Goal: Information Seeking & Learning: Learn about a topic

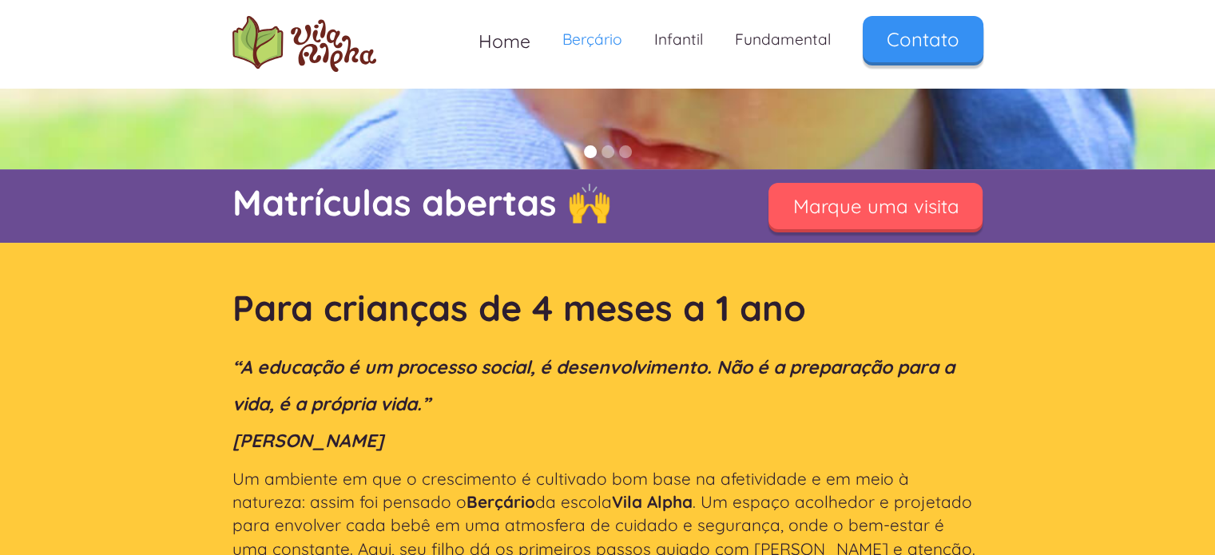
scroll to position [252, 0]
click at [769, 45] on link "Fundamental" at bounding box center [783, 39] width 128 height 47
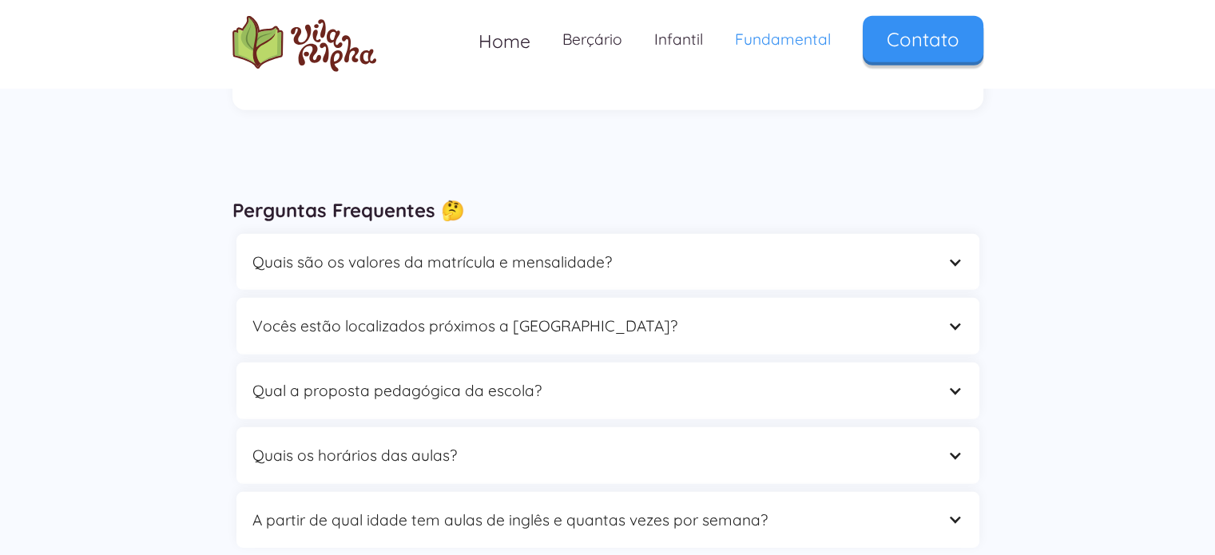
scroll to position [4781, 0]
click at [522, 252] on div "Quais são os valores da matrícula e mensalidade?" at bounding box center [591, 264] width 679 height 25
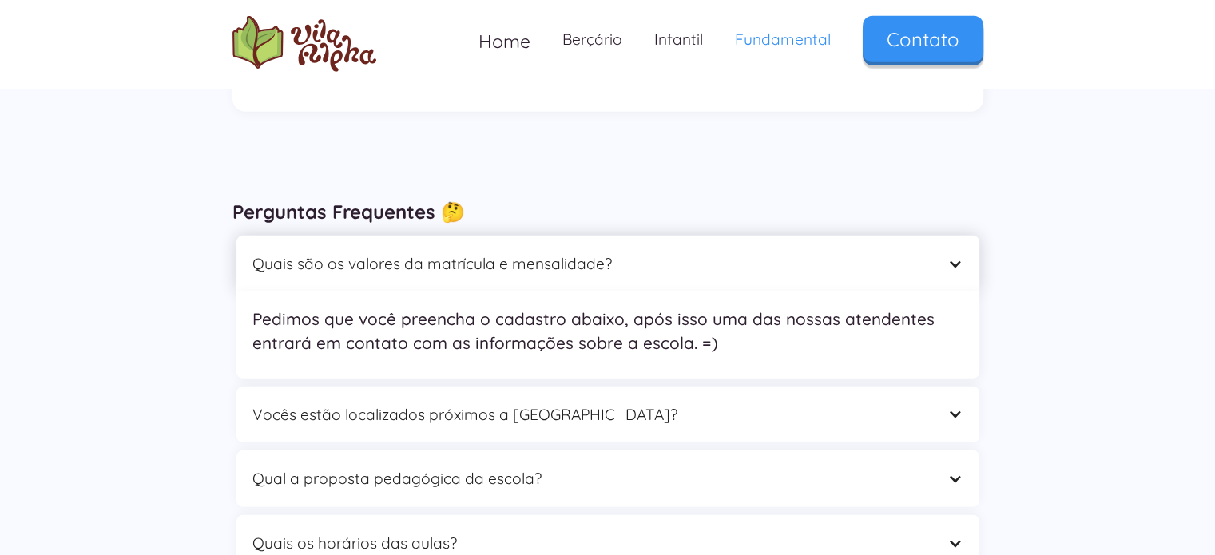
click at [522, 252] on div "Quais são os valores da matrícula e mensalidade?" at bounding box center [591, 264] width 679 height 25
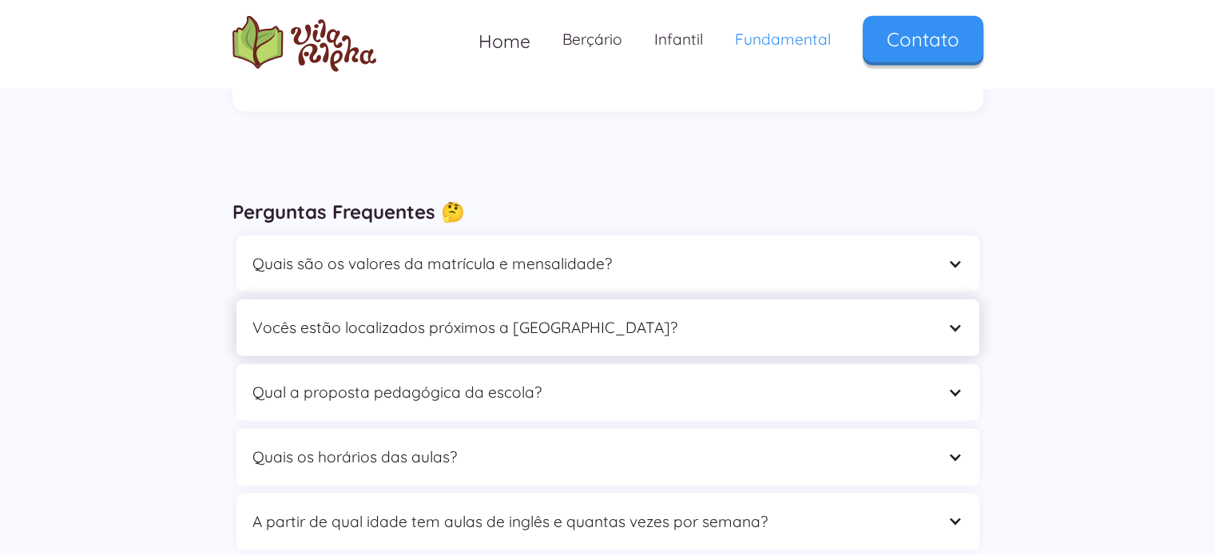
click at [520, 316] on div "Vocês estão localizados próximos a [GEOGRAPHIC_DATA]?" at bounding box center [591, 328] width 679 height 25
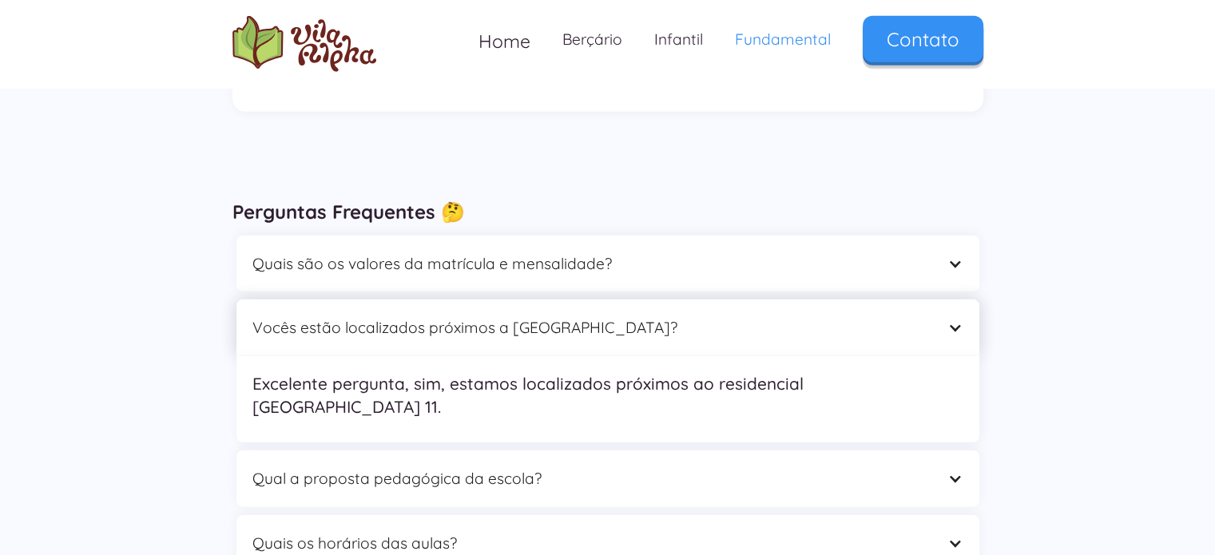
click at [520, 316] on div "Vocês estão localizados próximos a [GEOGRAPHIC_DATA]?" at bounding box center [591, 328] width 679 height 25
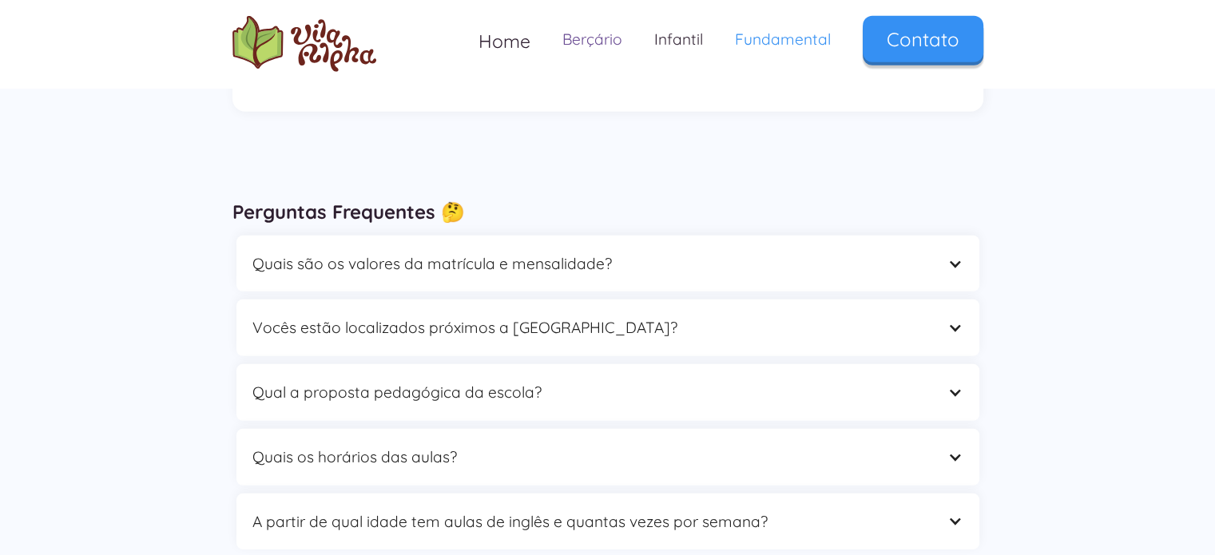
click at [615, 36] on link "Berçário" at bounding box center [593, 39] width 92 height 47
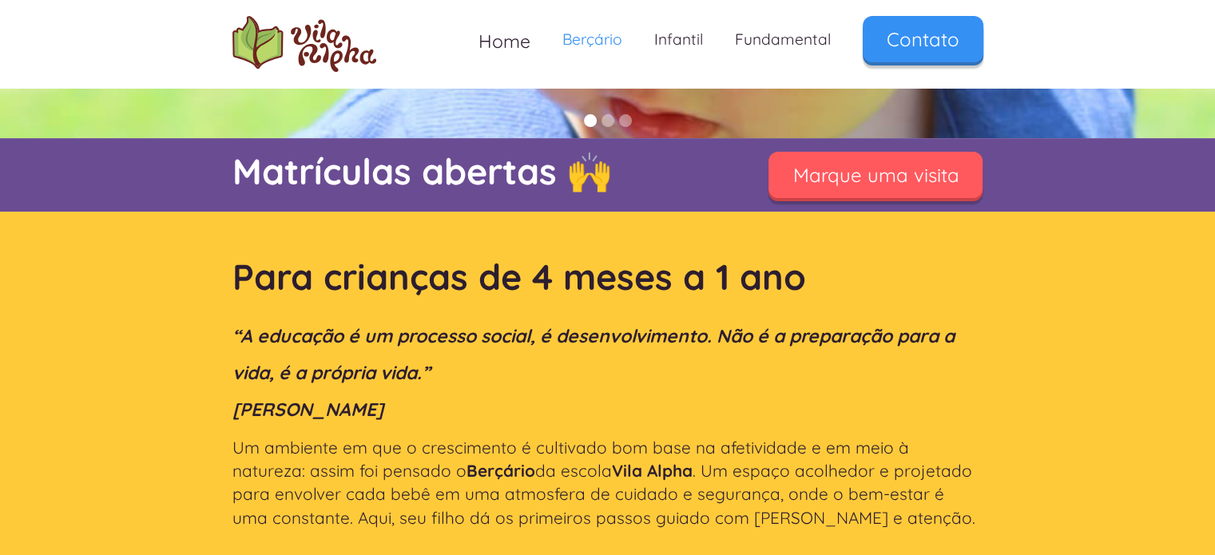
scroll to position [286, 0]
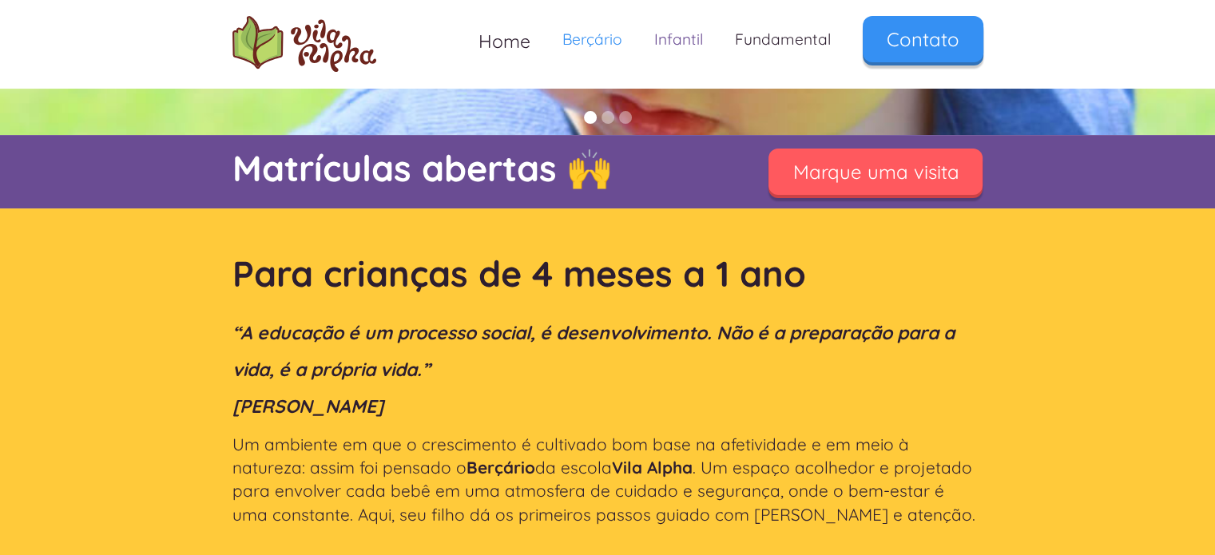
click at [657, 43] on link "Infantil" at bounding box center [678, 39] width 81 height 47
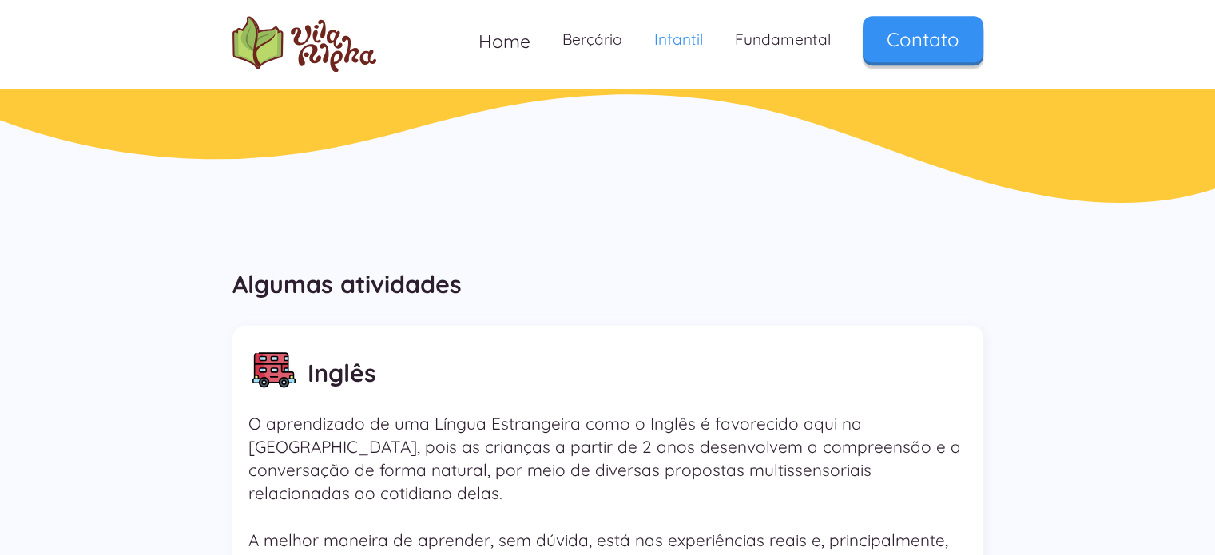
scroll to position [2098, 0]
